Goal: Book appointment/travel/reservation

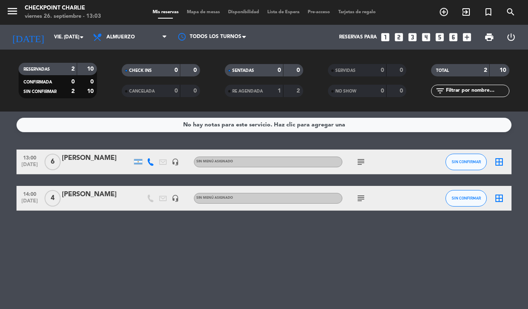
click at [364, 160] on icon "subject" at bounding box center [361, 162] width 10 height 10
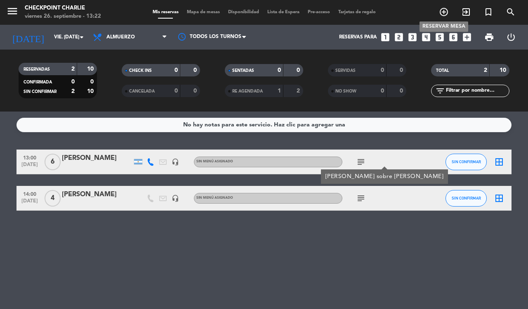
click at [444, 13] on icon "add_circle_outline" at bounding box center [444, 12] width 10 height 10
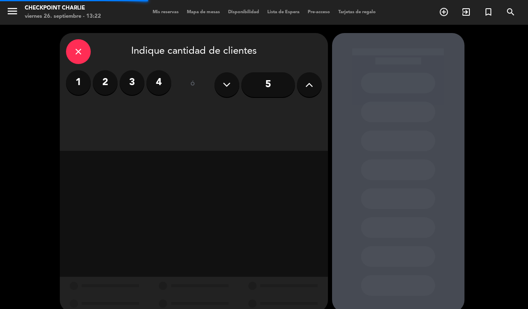
click at [306, 85] on icon at bounding box center [309, 84] width 8 height 12
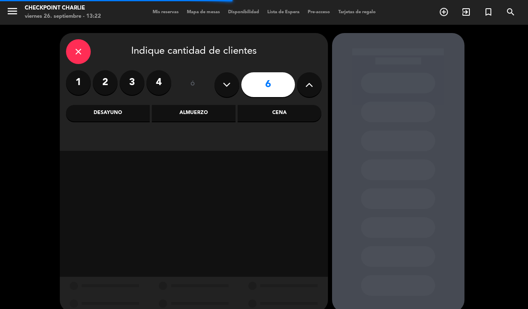
click at [272, 119] on div "Cena" at bounding box center [280, 113] width 84 height 17
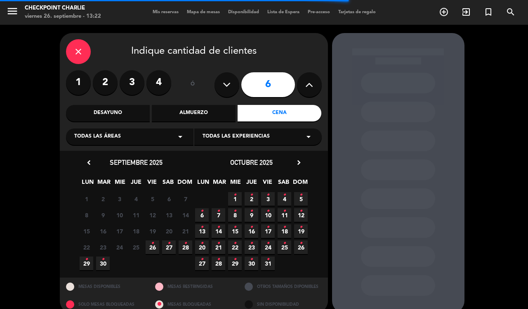
click at [153, 244] on icon "•" at bounding box center [152, 242] width 3 height 13
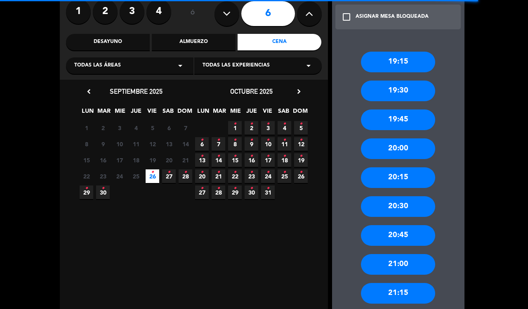
scroll to position [114, 0]
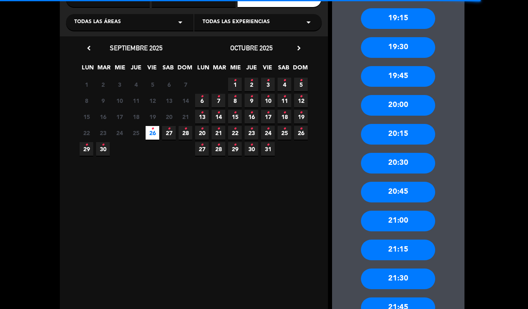
click at [405, 221] on div "21:00" at bounding box center [398, 220] width 74 height 21
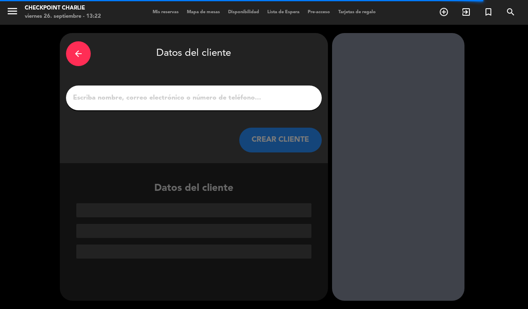
scroll to position [0, 0]
click at [248, 98] on input "1" at bounding box center [193, 98] width 243 height 12
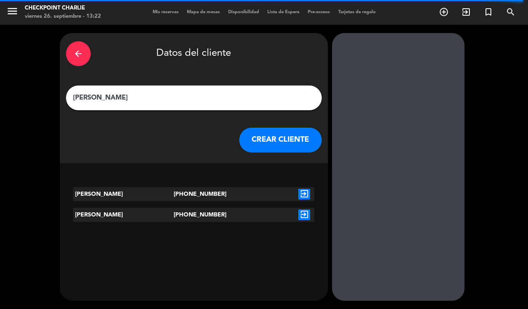
type input "[PERSON_NAME]"
click at [305, 215] on icon "exit_to_app" at bounding box center [304, 214] width 12 height 11
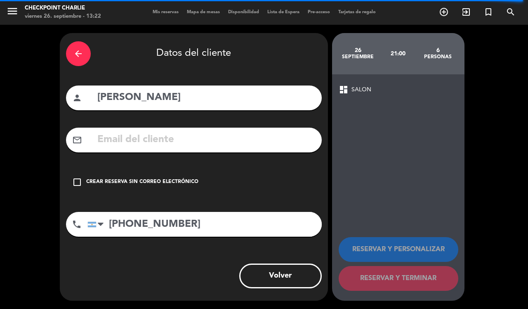
click at [114, 179] on div "Crear reserva sin correo electrónico" at bounding box center [142, 182] width 112 height 8
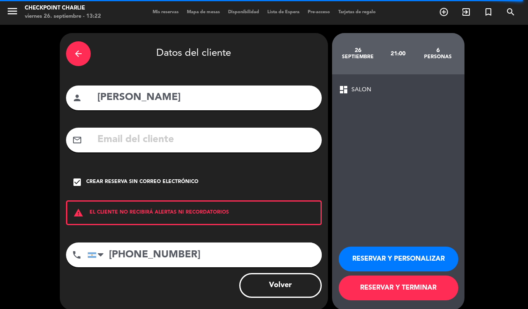
click at [421, 286] on button "RESERVAR Y TERMINAR" at bounding box center [399, 287] width 120 height 25
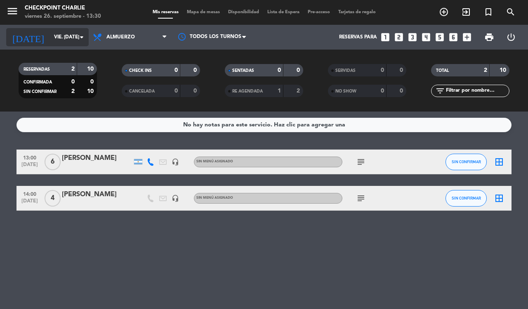
click at [71, 44] on input "vie. [DATE]" at bounding box center [83, 37] width 66 height 14
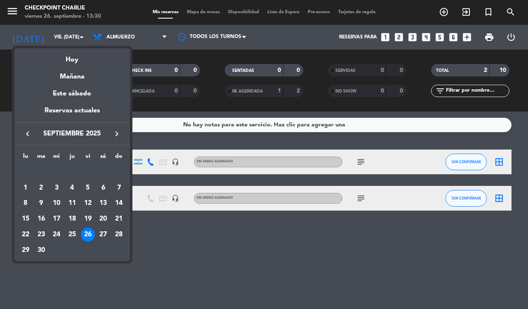
click at [114, 128] on button "keyboard_arrow_right" at bounding box center [116, 133] width 15 height 11
click at [114, 135] on icon "keyboard_arrow_right" at bounding box center [117, 134] width 10 height 10
click at [59, 186] on div "3" at bounding box center [57, 188] width 14 height 14
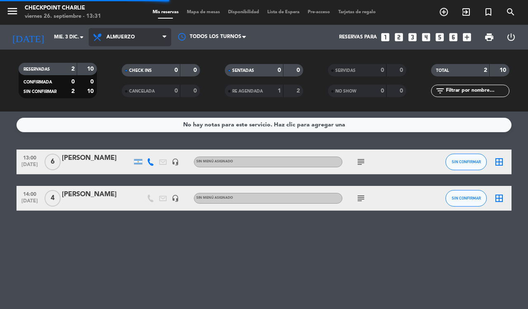
click at [144, 35] on span "Almuerzo" at bounding box center [130, 37] width 83 height 18
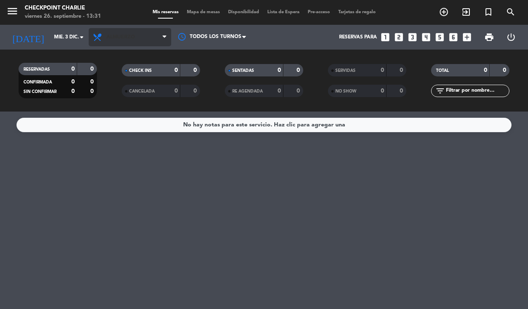
click at [142, 34] on span "Almuerzo" at bounding box center [130, 37] width 83 height 18
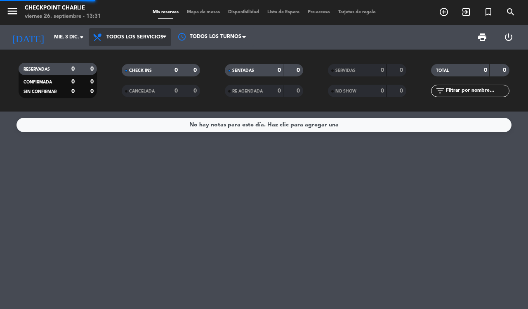
click at [148, 56] on div "menu Checkpoint [PERSON_NAME] 26. septiembre - 13:31 Mis reservas Mapa de mesas…" at bounding box center [264, 55] width 528 height 111
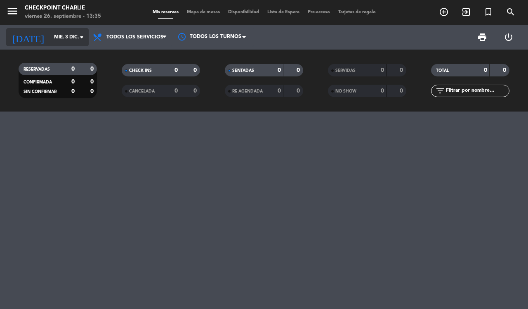
click at [50, 38] on input "mié. 3 dic." at bounding box center [83, 37] width 66 height 14
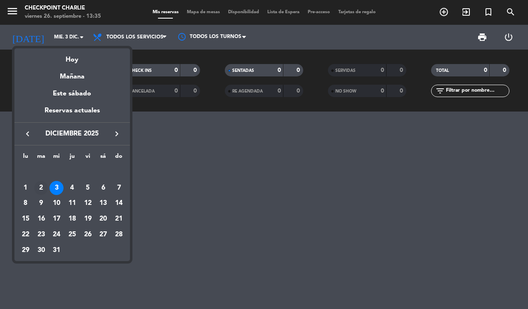
click at [40, 190] on div "2" at bounding box center [41, 188] width 14 height 14
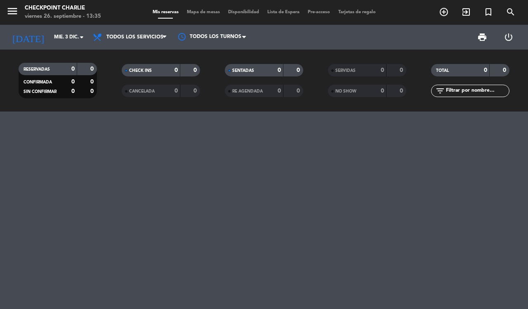
type input "[DATE] dic."
click at [50, 35] on input "[DATE] dic." at bounding box center [83, 37] width 66 height 14
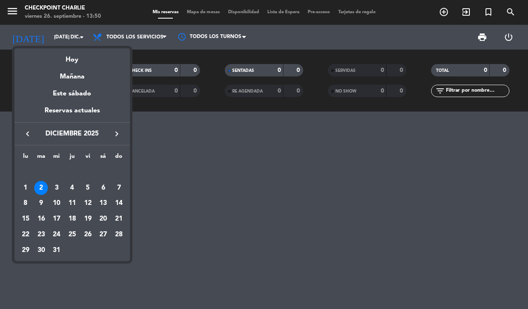
click at [13, 133] on div at bounding box center [264, 154] width 528 height 309
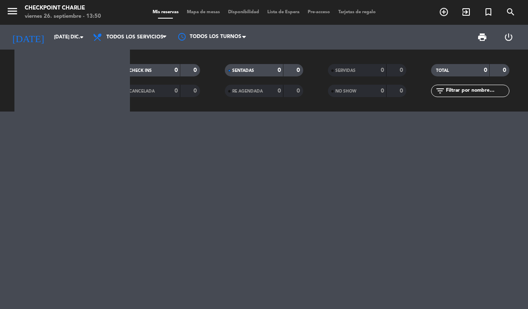
click at [23, 135] on div at bounding box center [264, 209] width 528 height 197
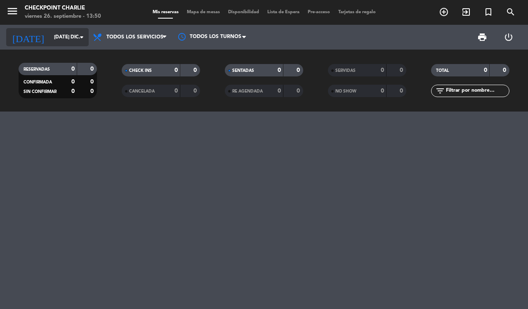
click at [68, 35] on input "[DATE] dic." at bounding box center [83, 37] width 66 height 14
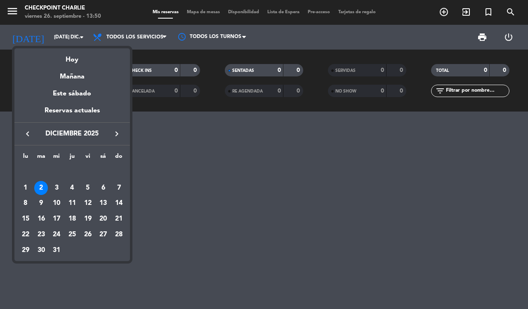
click at [28, 134] on icon "keyboard_arrow_left" at bounding box center [28, 134] width 10 height 10
click at [23, 131] on icon "keyboard_arrow_left" at bounding box center [28, 134] width 10 height 10
click at [85, 232] on div "26" at bounding box center [88, 234] width 14 height 14
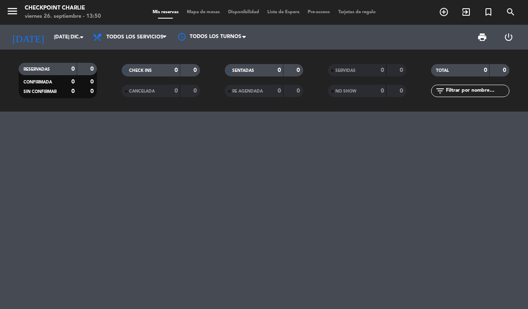
type input "vie. [DATE]"
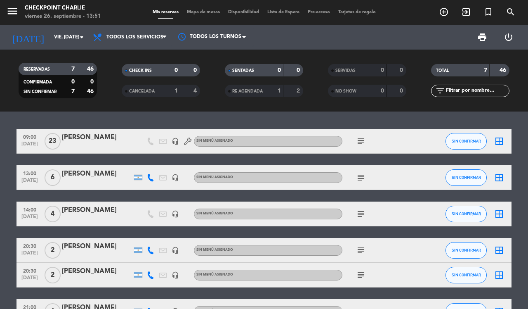
click at [364, 214] on icon "subject" at bounding box center [361, 214] width 10 height 10
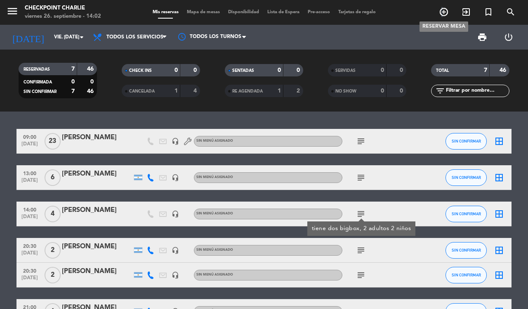
click at [442, 12] on icon "add_circle_outline" at bounding box center [444, 12] width 10 height 10
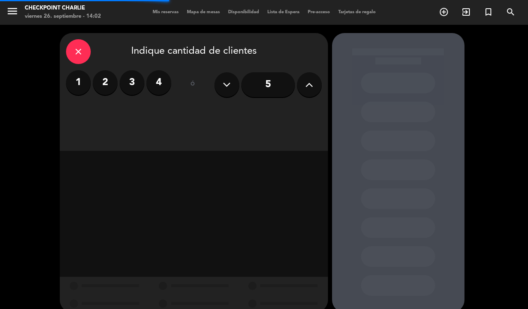
click at [310, 82] on icon at bounding box center [309, 84] width 8 height 12
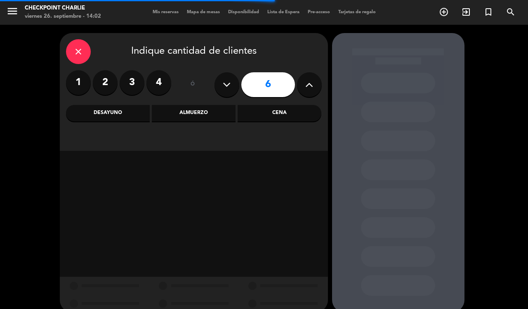
click at [300, 112] on div "Cena" at bounding box center [280, 113] width 84 height 17
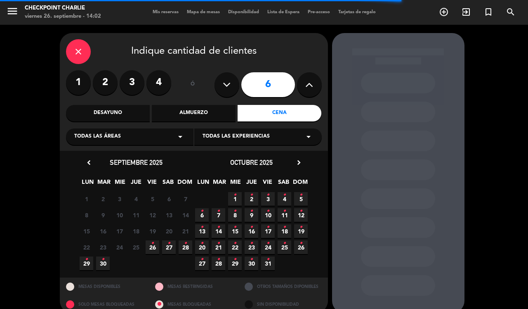
click at [165, 248] on span "27 •" at bounding box center [169, 247] width 14 height 14
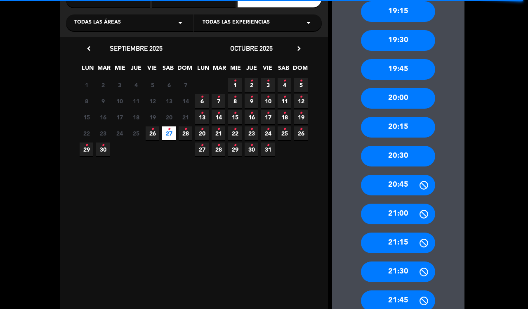
scroll to position [114, 0]
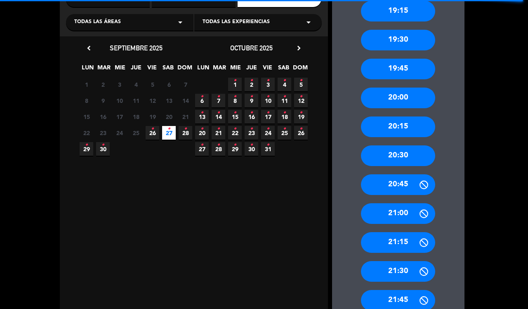
click at [393, 299] on div "21:45" at bounding box center [398, 300] width 74 height 21
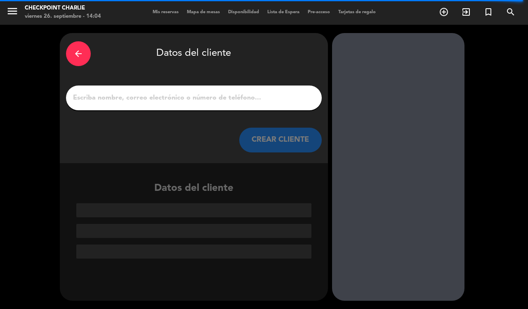
click at [276, 96] on input "1" at bounding box center [193, 98] width 243 height 12
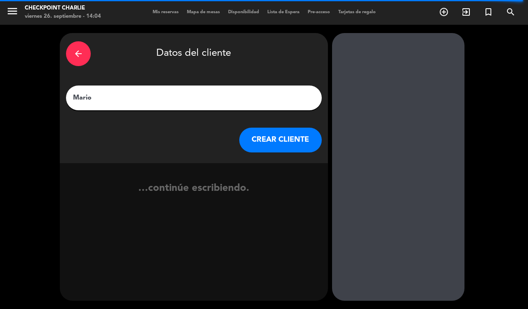
type input "Mario"
click at [285, 132] on button "CREAR CLIENTE" at bounding box center [280, 140] width 83 height 25
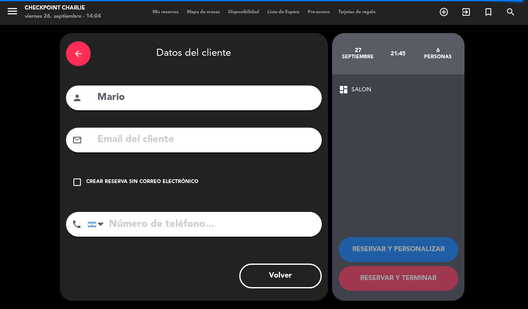
click at [135, 183] on div "Crear reserva sin correo electrónico" at bounding box center [142, 182] width 112 height 8
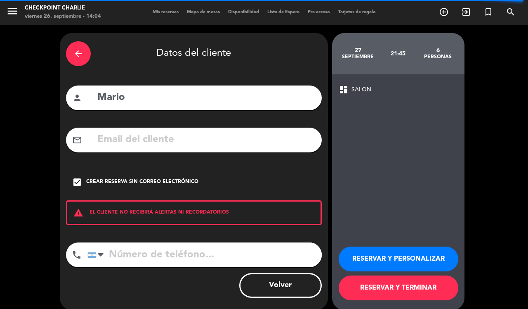
click at [144, 255] on input "tel" at bounding box center [204, 254] width 234 height 25
type input "1169831623"
click at [382, 259] on button "RESERVAR Y PERSONALIZAR" at bounding box center [399, 258] width 120 height 25
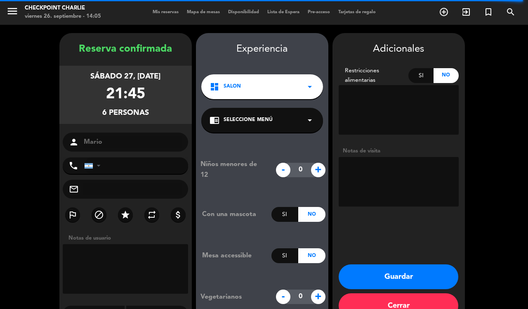
type input "[PHONE_NUMBER]"
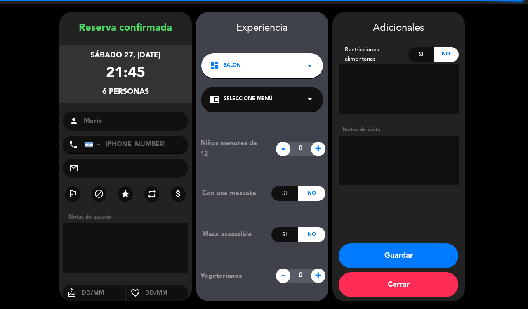
click at [367, 184] on textarea at bounding box center [399, 161] width 120 height 50
type textarea "armar mesa"
click at [407, 253] on button "Guardar" at bounding box center [399, 255] width 120 height 25
